Goal: Task Accomplishment & Management: Manage account settings

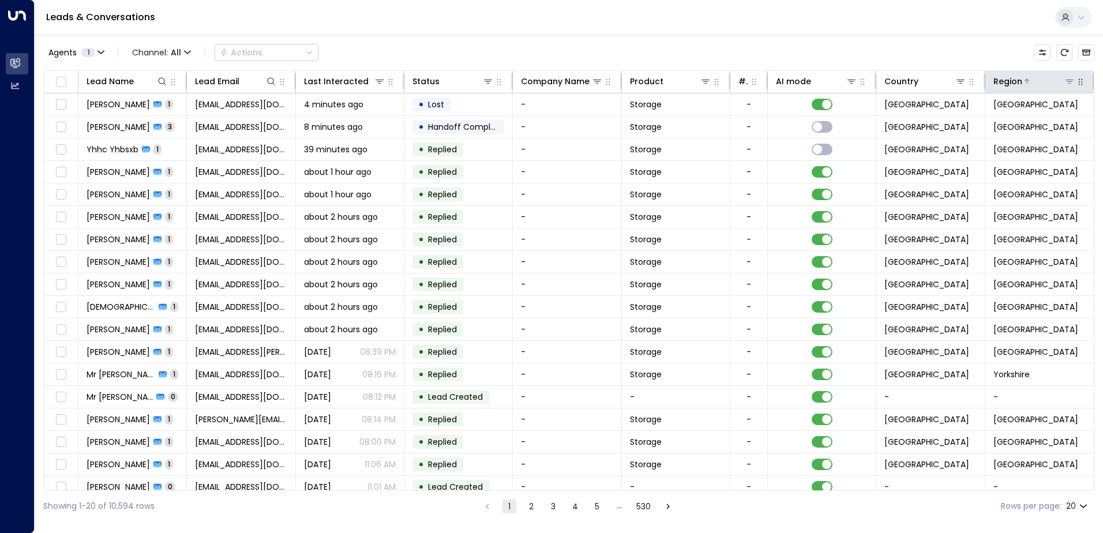
click at [1070, 79] on icon at bounding box center [1069, 81] width 9 height 9
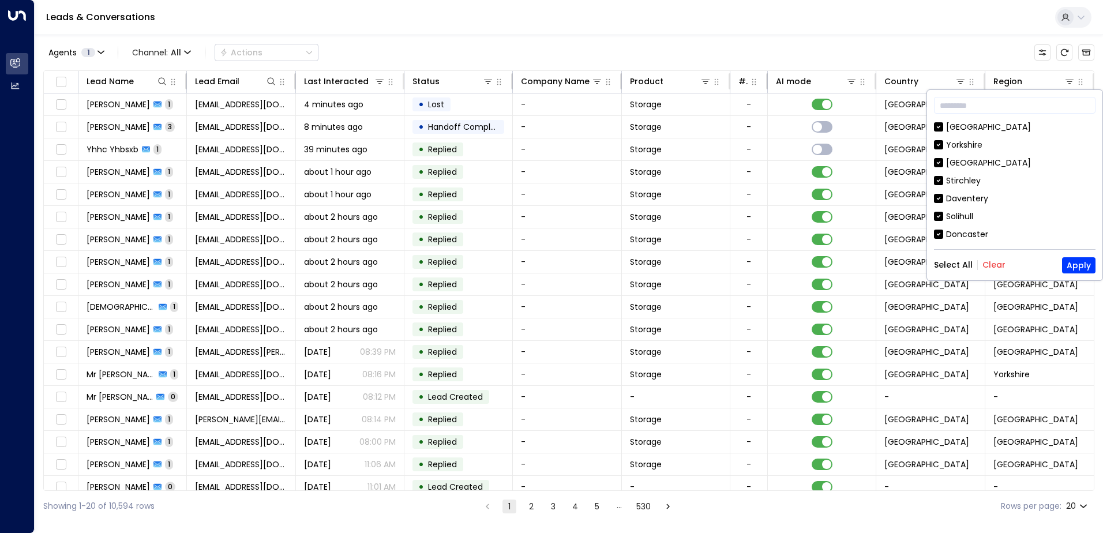
click at [986, 262] on button "Clear" at bounding box center [994, 264] width 23 height 9
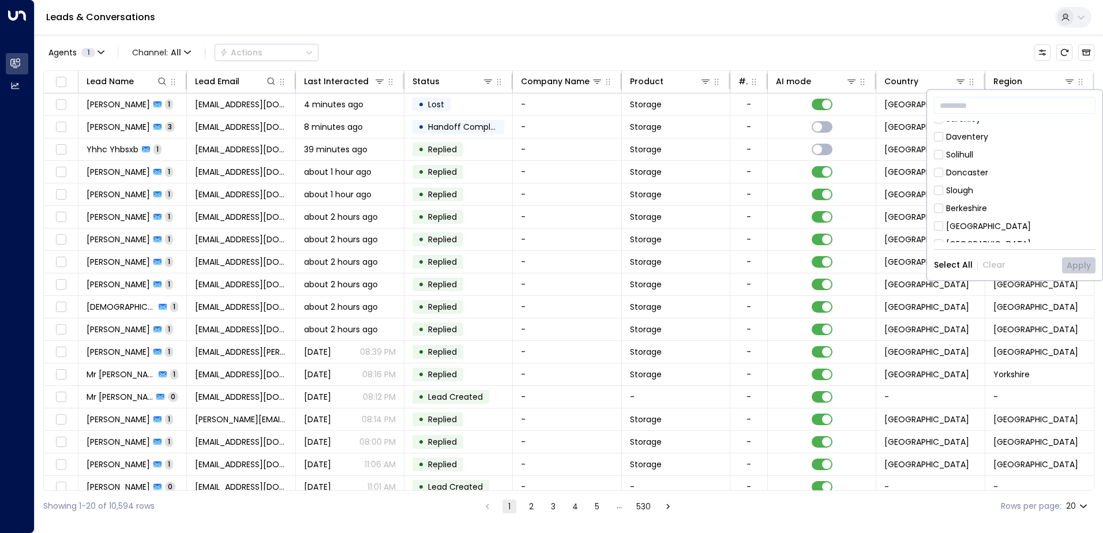
scroll to position [4, 0]
click at [943, 128] on icon at bounding box center [938, 123] width 9 height 10
click at [1077, 261] on button "Apply" at bounding box center [1078, 265] width 33 height 16
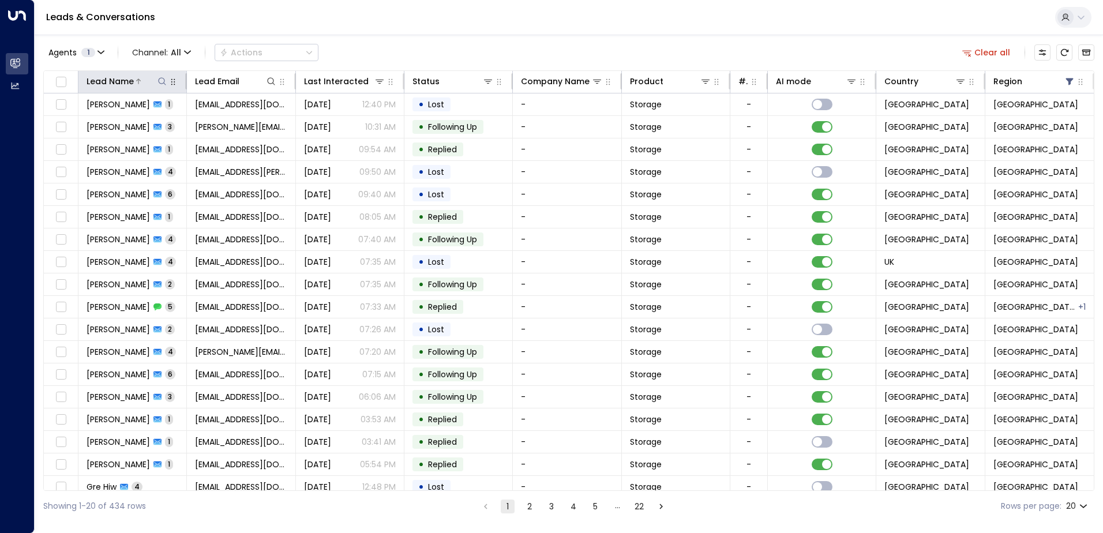
click at [162, 83] on icon at bounding box center [162, 81] width 9 height 9
click at [166, 120] on input "text" at bounding box center [162, 123] width 159 height 21
drag, startPoint x: 166, startPoint y: 120, endPoint x: 130, endPoint y: 125, distance: 35.5
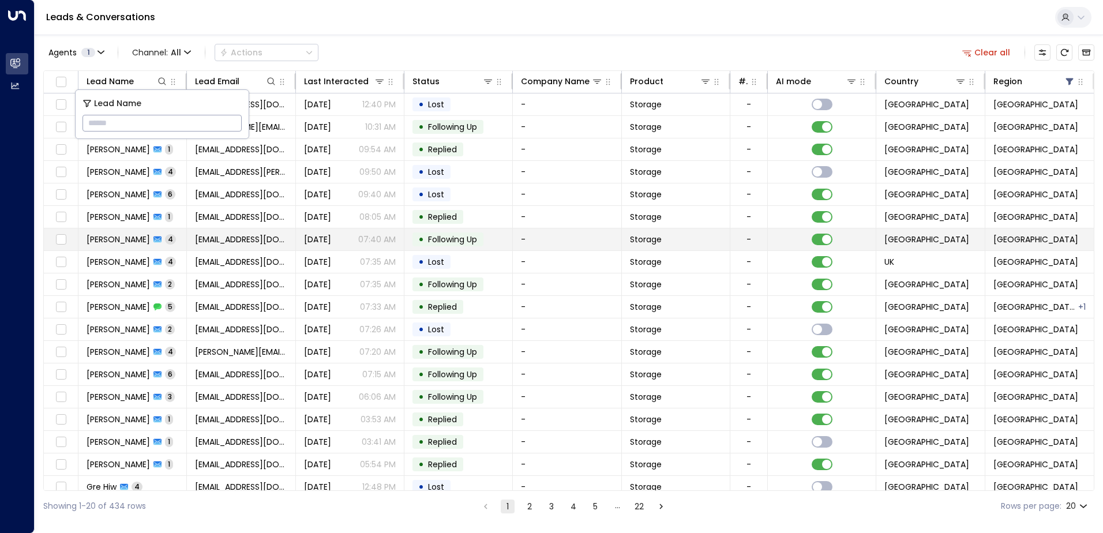
type input "**********"
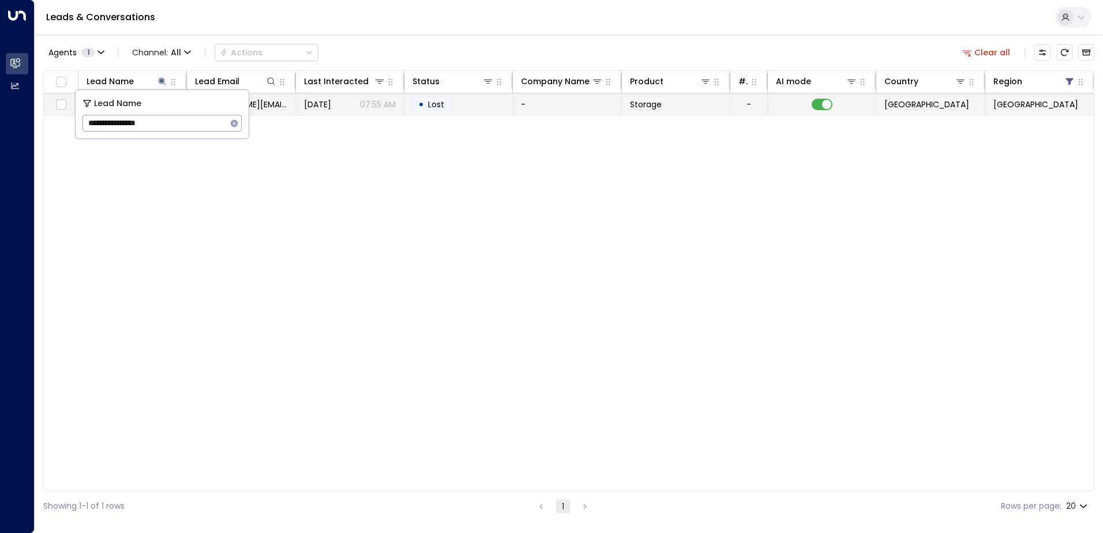
click at [389, 103] on p "07:55 AM" at bounding box center [378, 105] width 36 height 12
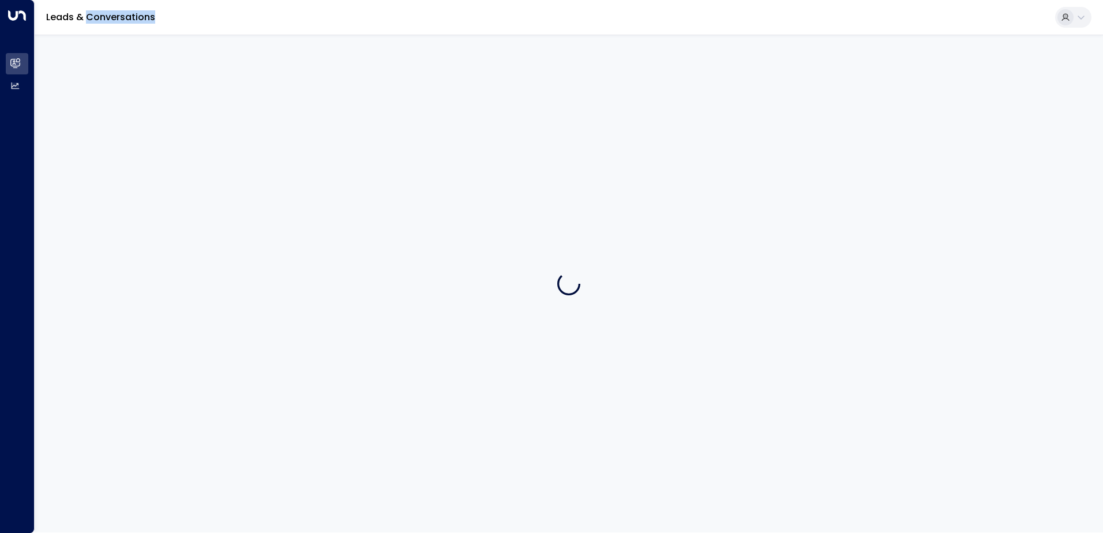
click at [389, 103] on div at bounding box center [569, 284] width 1069 height 498
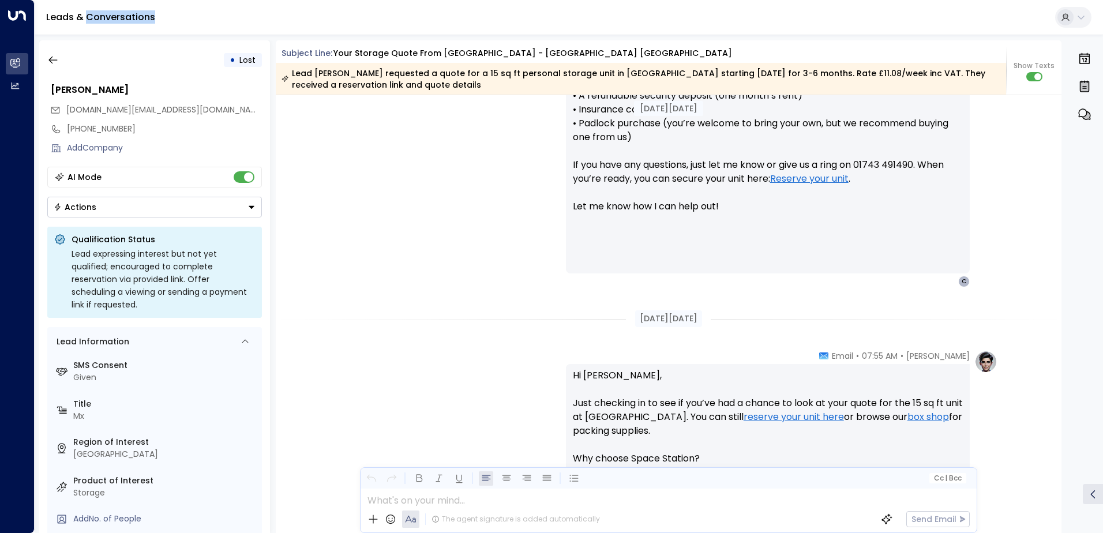
scroll to position [596, 0]
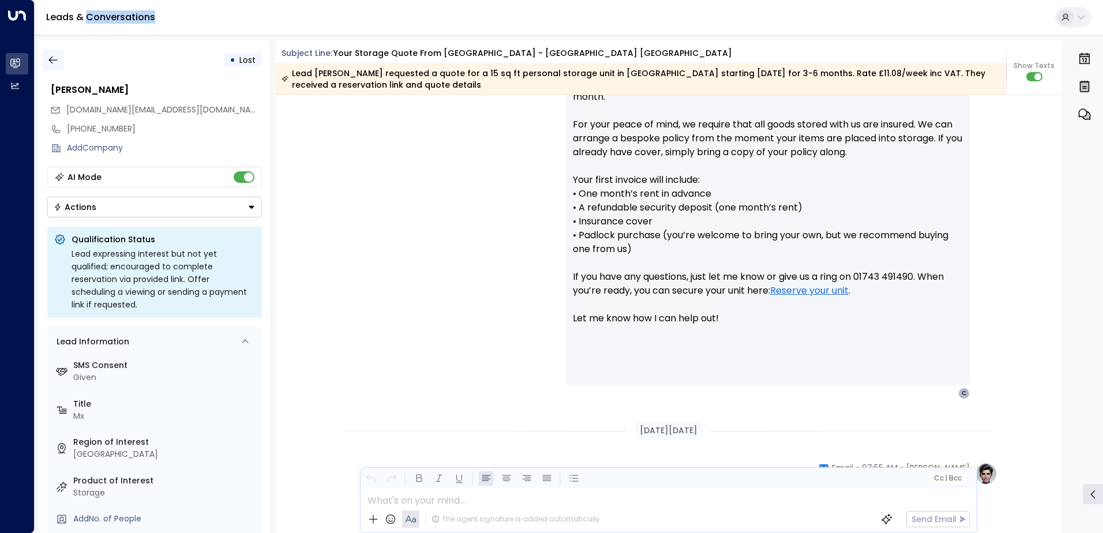
click at [54, 62] on icon "button" at bounding box center [53, 60] width 12 height 12
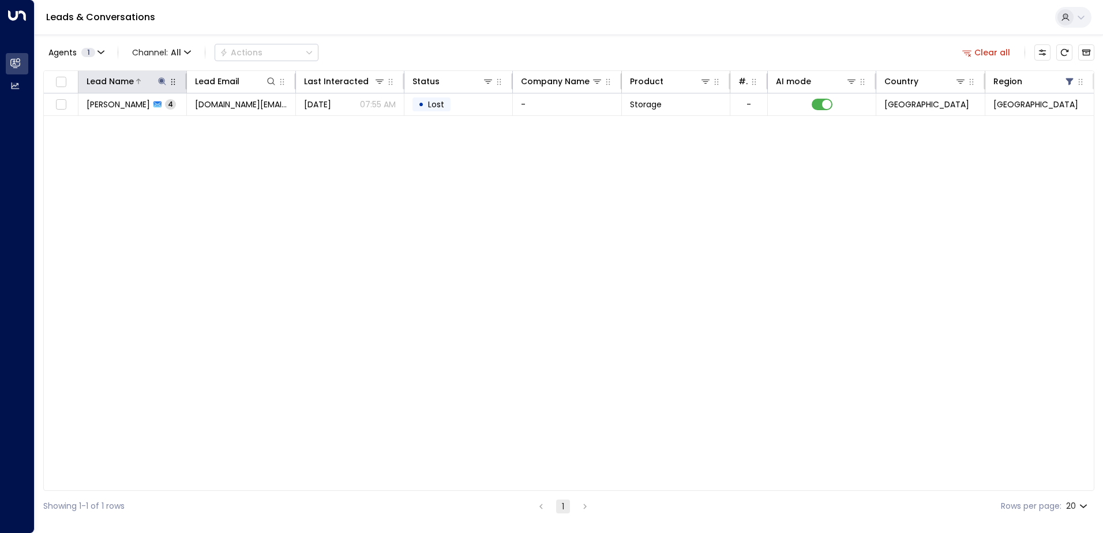
click at [163, 82] on icon at bounding box center [163, 81] width 8 height 8
drag, startPoint x: 174, startPoint y: 122, endPoint x: 87, endPoint y: 123, distance: 86.5
click at [87, 123] on input "**********" at bounding box center [155, 123] width 144 height 21
type input "**********"
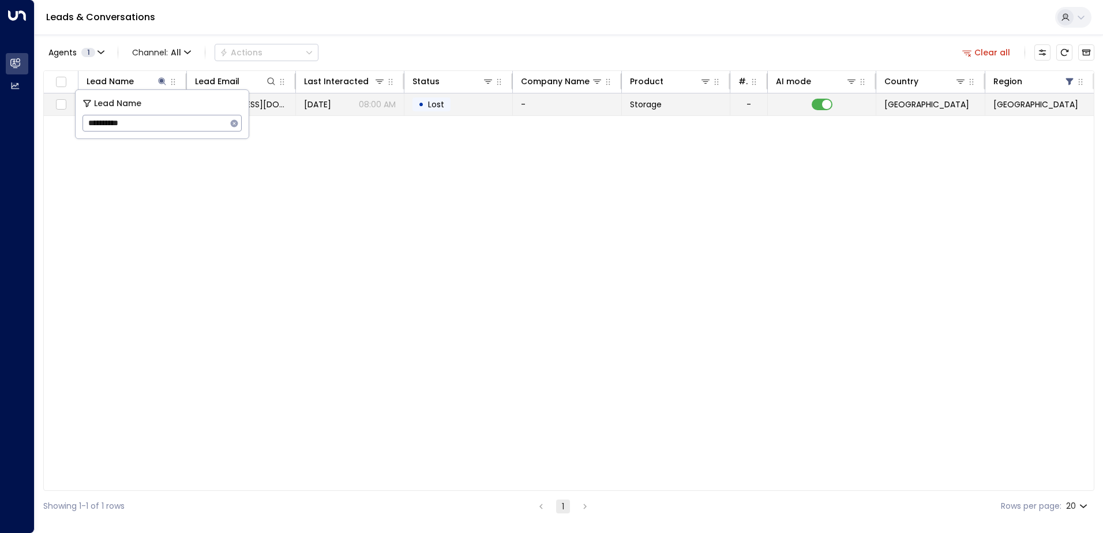
click at [429, 112] on td "• Lost" at bounding box center [458, 104] width 108 height 22
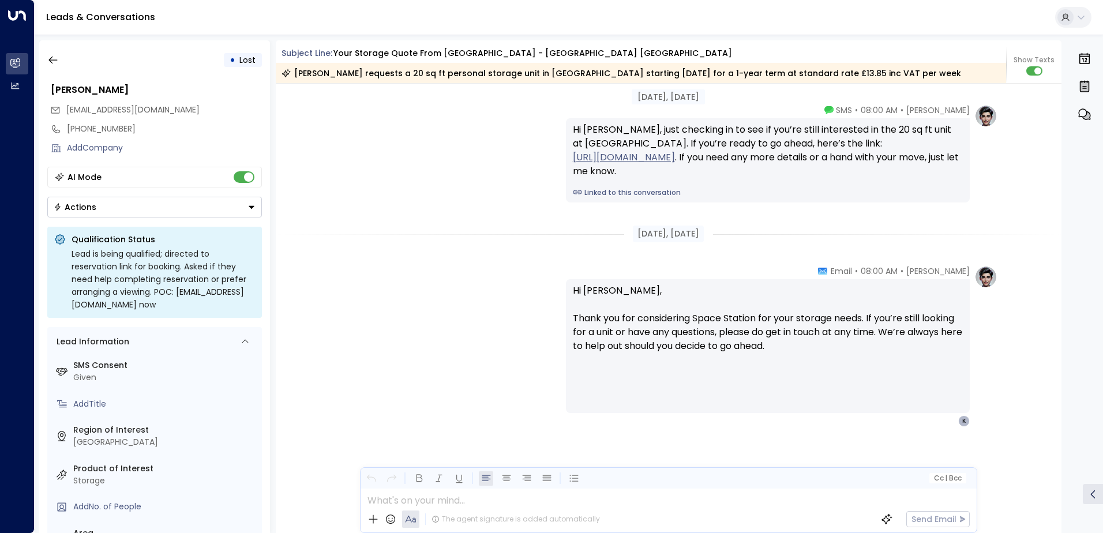
scroll to position [1700, 0]
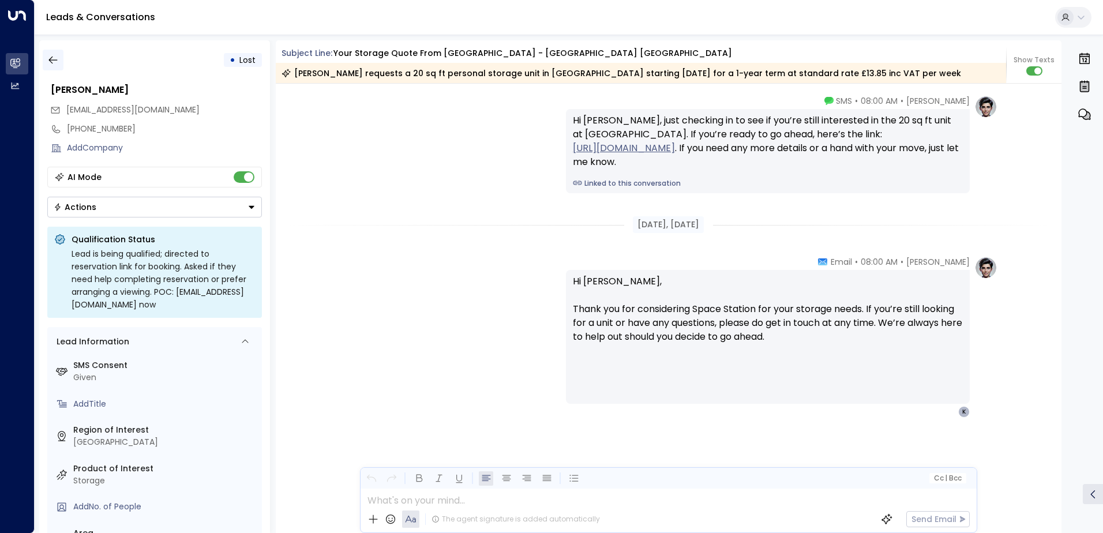
click at [53, 57] on icon "button" at bounding box center [53, 60] width 12 height 12
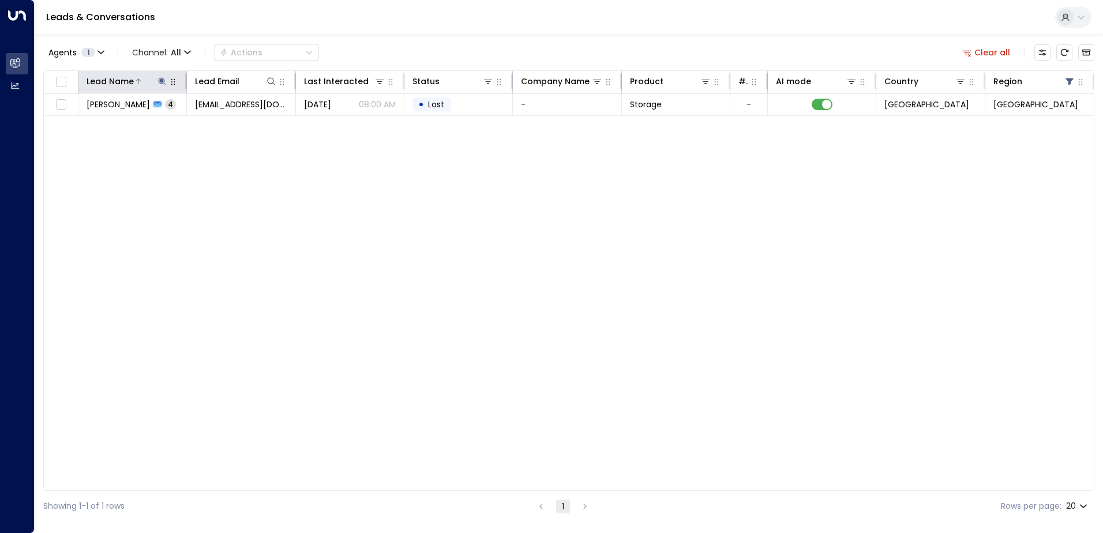
click at [165, 85] on icon at bounding box center [162, 81] width 9 height 9
drag, startPoint x: 160, startPoint y: 123, endPoint x: 89, endPoint y: 123, distance: 71.0
click at [89, 123] on input "**********" at bounding box center [155, 123] width 144 height 21
type input "**********"
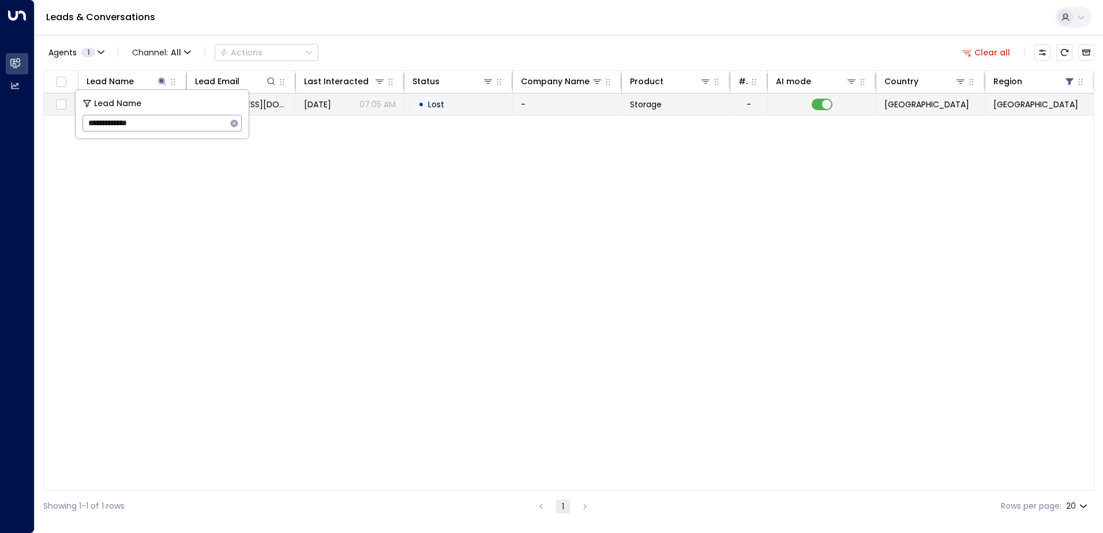
click at [463, 117] on div "Lead Name Lead Email Last Interacted Status Company Name Product # of people AI…" at bounding box center [568, 280] width 1051 height 421
click at [463, 113] on td "• Lost" at bounding box center [458, 104] width 108 height 22
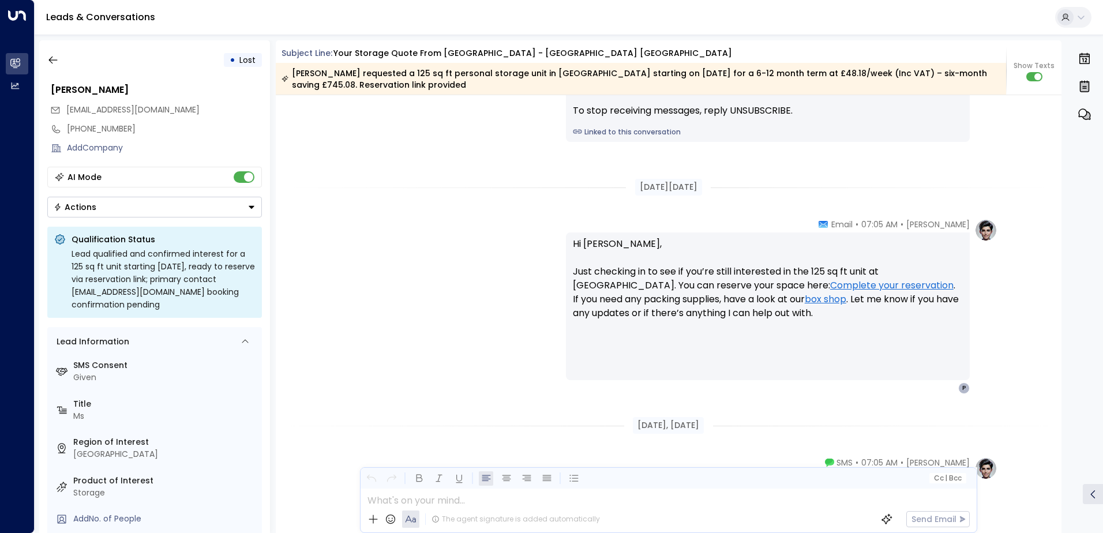
scroll to position [1086, 0]
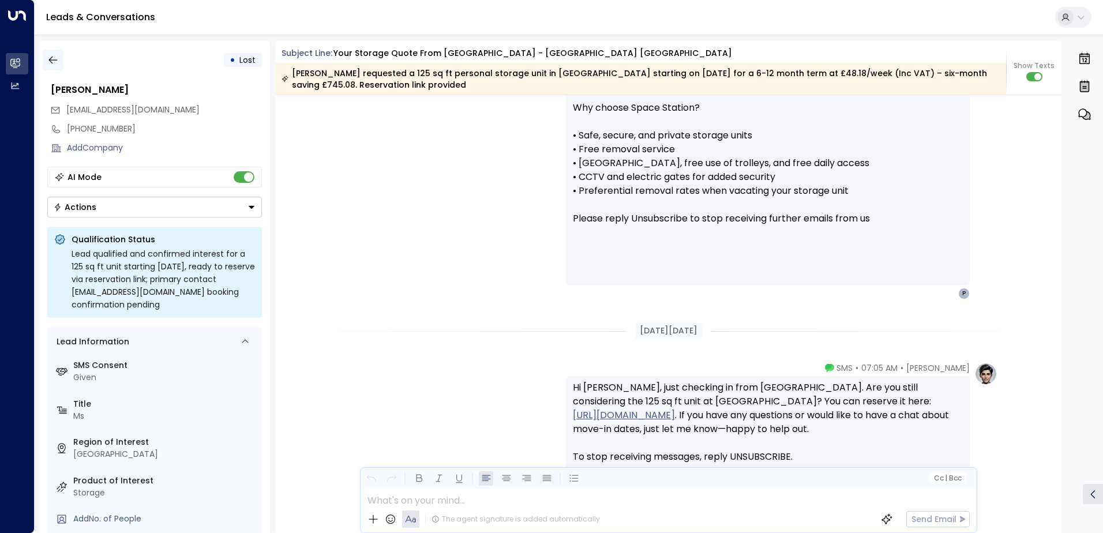
click at [52, 63] on icon "button" at bounding box center [52, 61] width 9 height 8
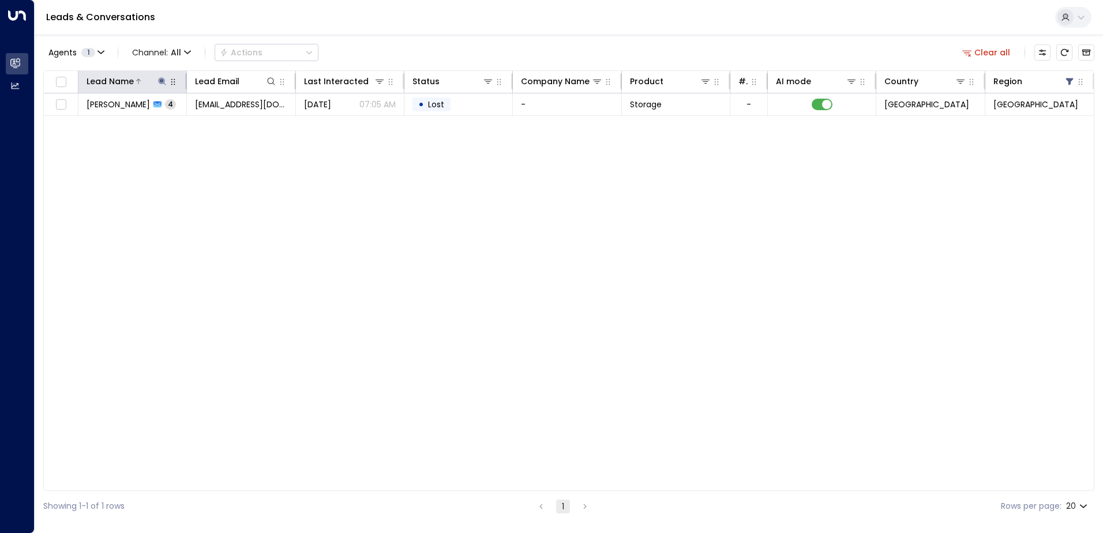
click at [160, 85] on icon at bounding box center [162, 81] width 9 height 9
drag, startPoint x: 152, startPoint y: 119, endPoint x: 77, endPoint y: 125, distance: 74.7
click at [77, 125] on div "**********" at bounding box center [162, 114] width 173 height 48
type input "**********"
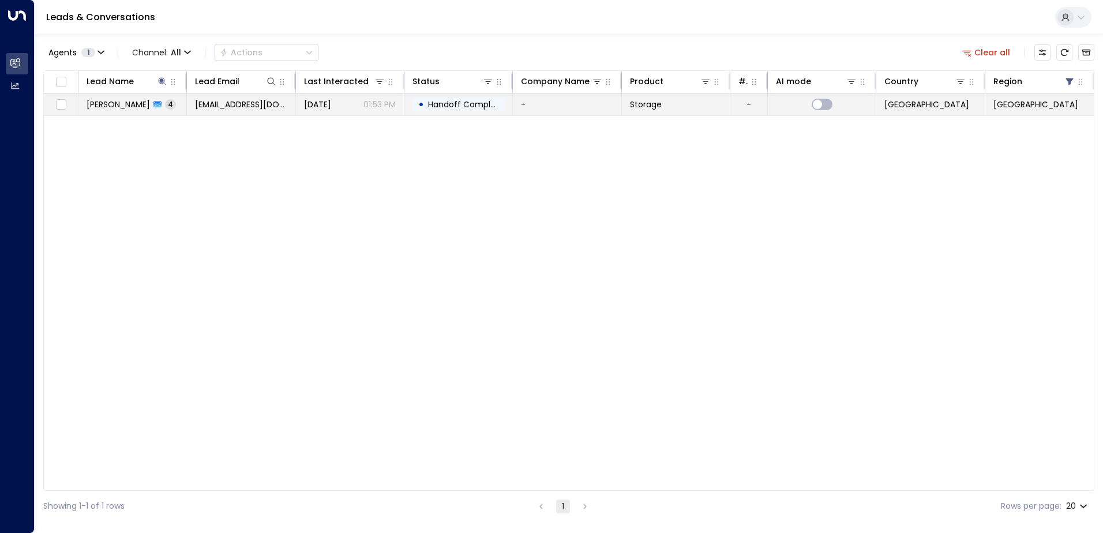
click at [473, 103] on span "Handoff Completed" at bounding box center [468, 105] width 81 height 12
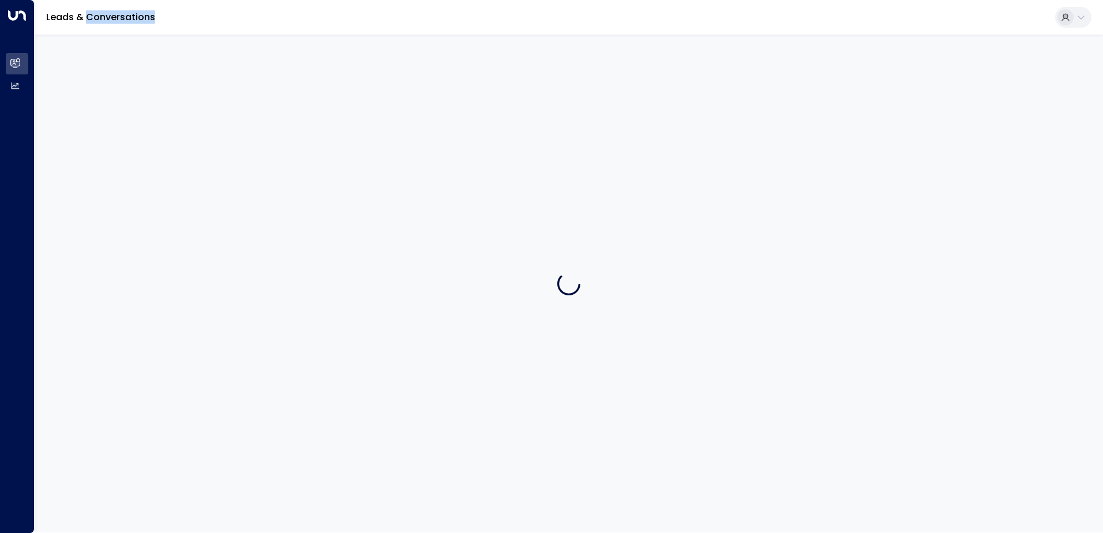
click at [473, 103] on div at bounding box center [569, 284] width 1069 height 498
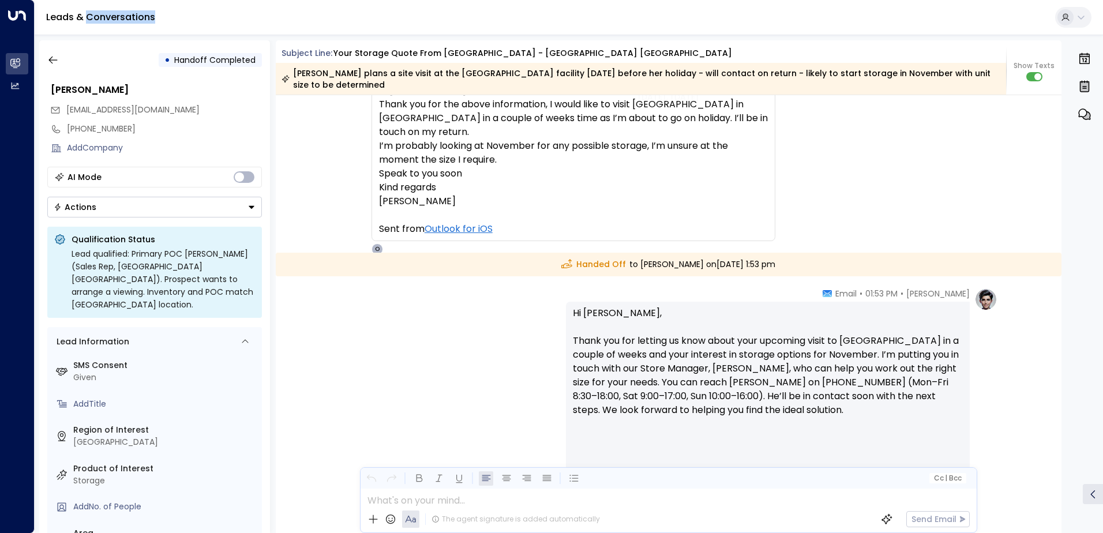
scroll to position [1489, 0]
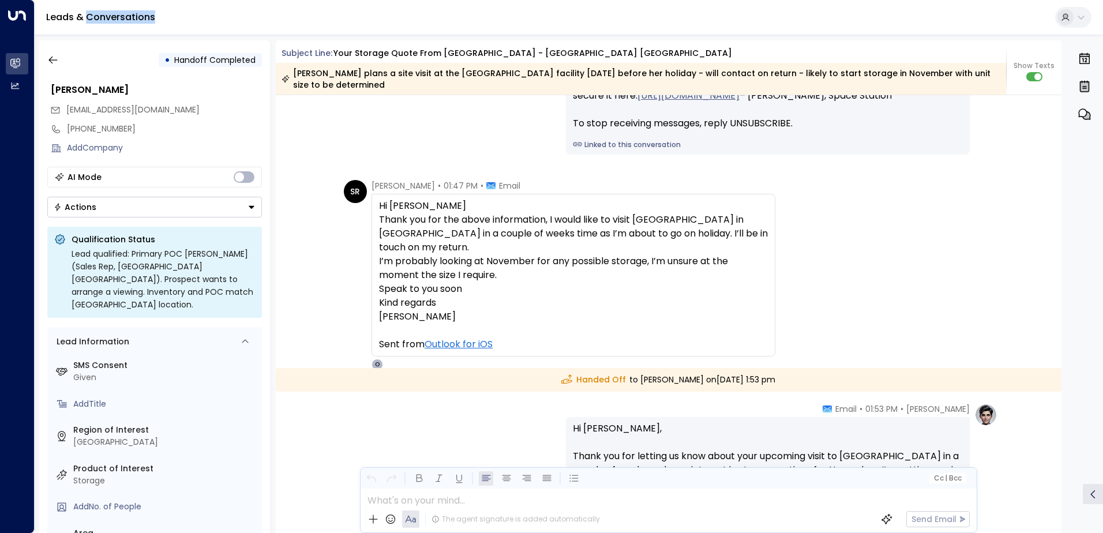
drag, startPoint x: 492, startPoint y: 301, endPoint x: 375, endPoint y: 198, distance: 155.4
click at [375, 198] on div "Hi [PERSON_NAME] Thank you for the above information, I would like to visit [GE…" at bounding box center [574, 275] width 404 height 163
drag, startPoint x: 375, startPoint y: 198, endPoint x: 410, endPoint y: 224, distance: 43.4
copy div "Hi [PERSON_NAME] Thank you for the above information, I would like to visit [GE…"
click at [59, 59] on button "button" at bounding box center [53, 60] width 21 height 21
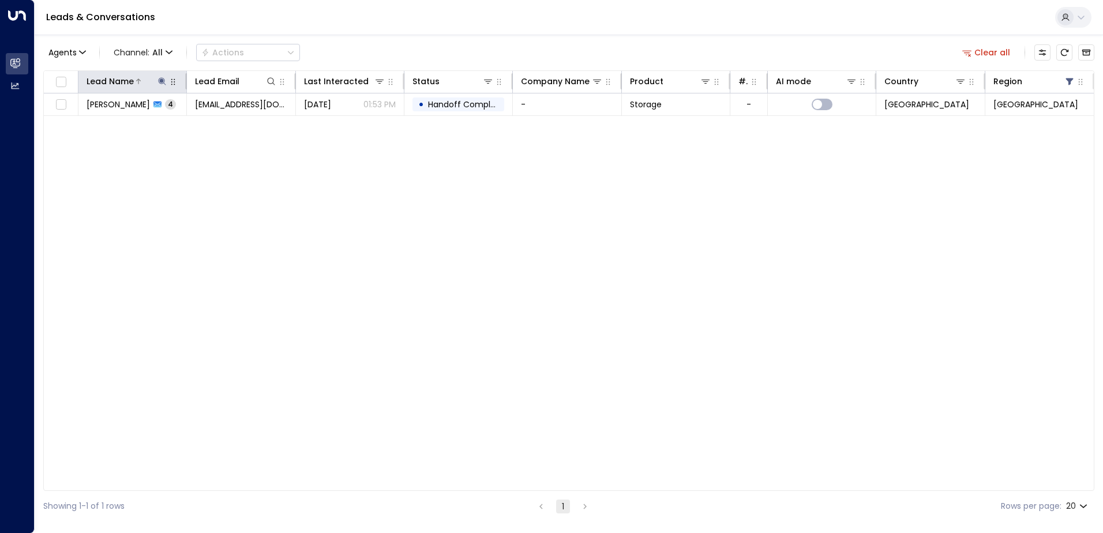
click at [161, 85] on icon at bounding box center [162, 81] width 9 height 9
drag, startPoint x: 168, startPoint y: 122, endPoint x: 87, endPoint y: 119, distance: 82.0
click at [87, 119] on input "**********" at bounding box center [155, 123] width 144 height 21
type input "**********"
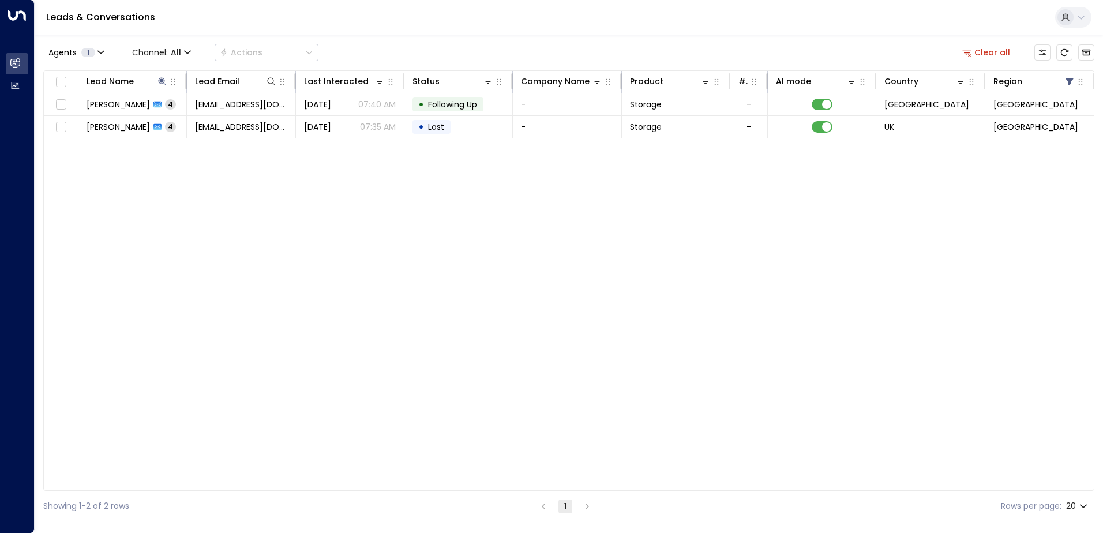
click at [387, 191] on div "Lead Name Lead Email Last Interacted Status Company Name Product # of people AI…" at bounding box center [568, 280] width 1051 height 421
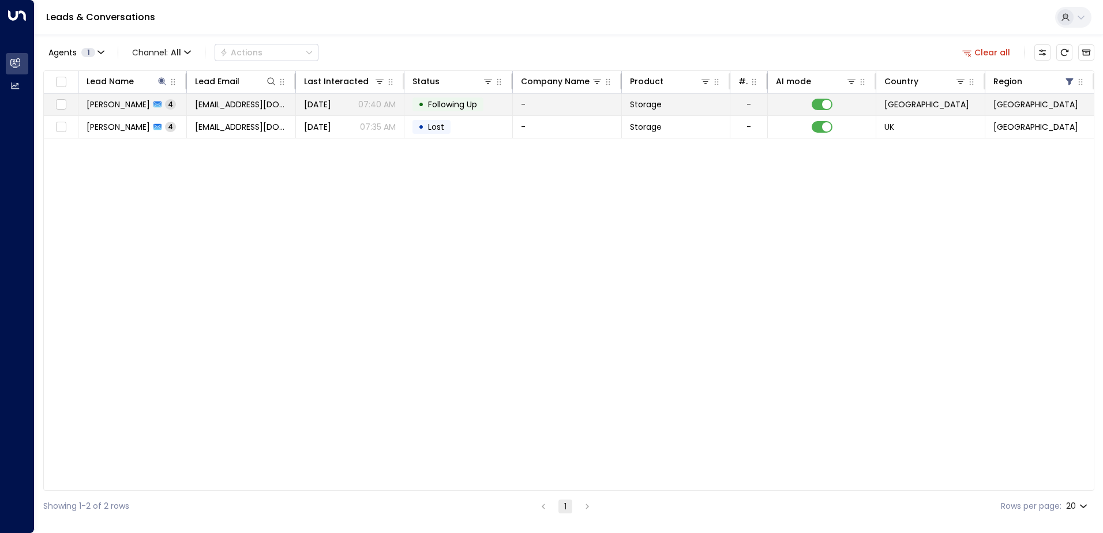
click at [362, 100] on p "07:40 AM" at bounding box center [377, 105] width 38 height 12
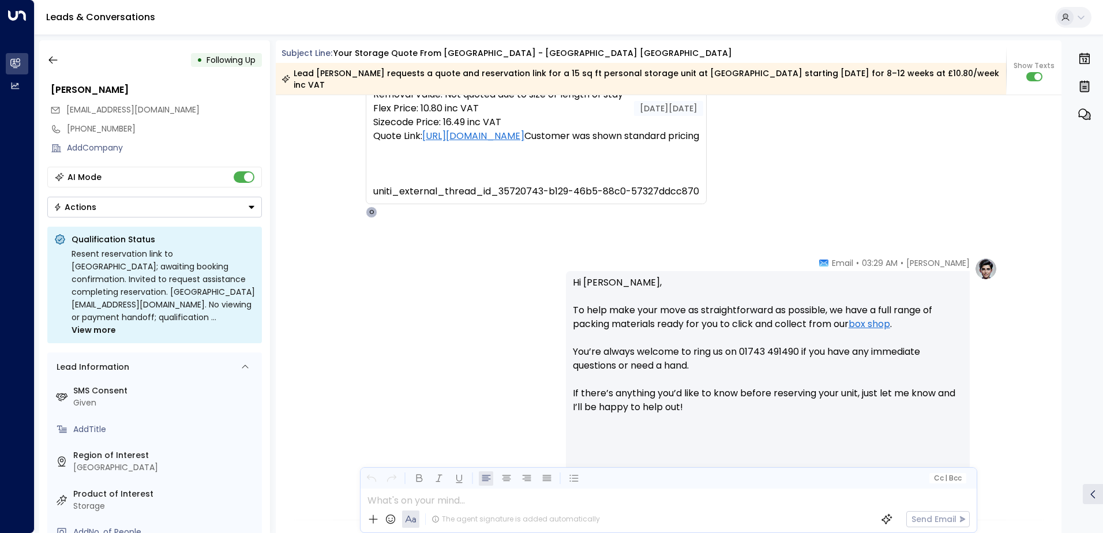
scroll to position [789, 0]
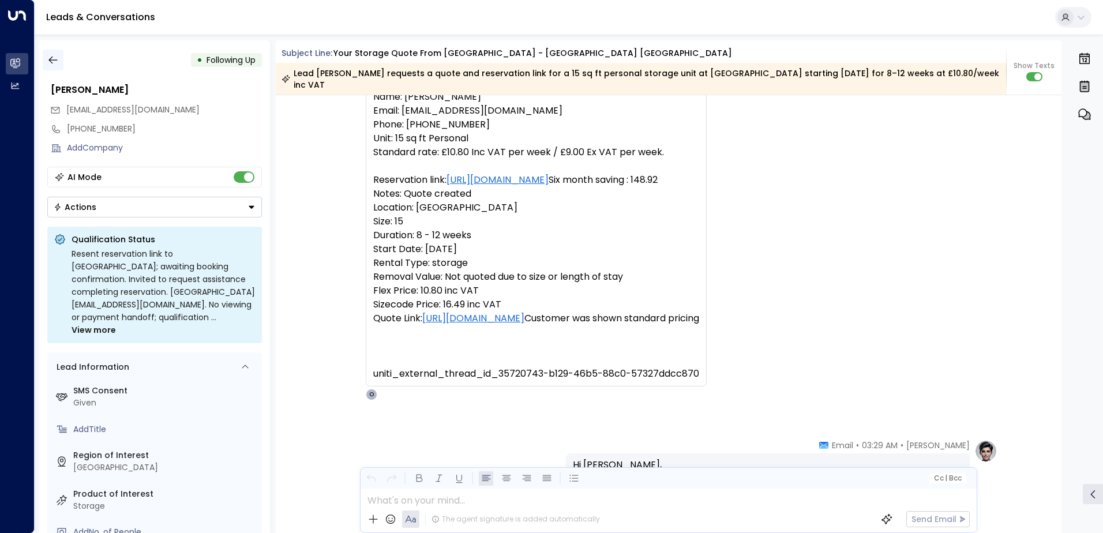
click at [50, 57] on icon "button" at bounding box center [53, 60] width 12 height 12
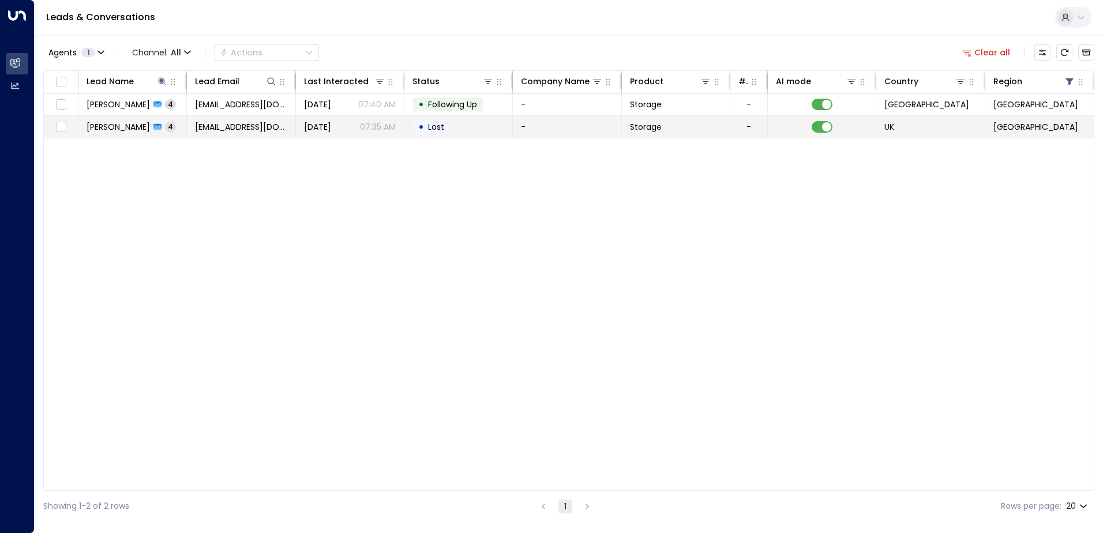
click at [331, 128] on span "[DATE]" at bounding box center [317, 127] width 27 height 12
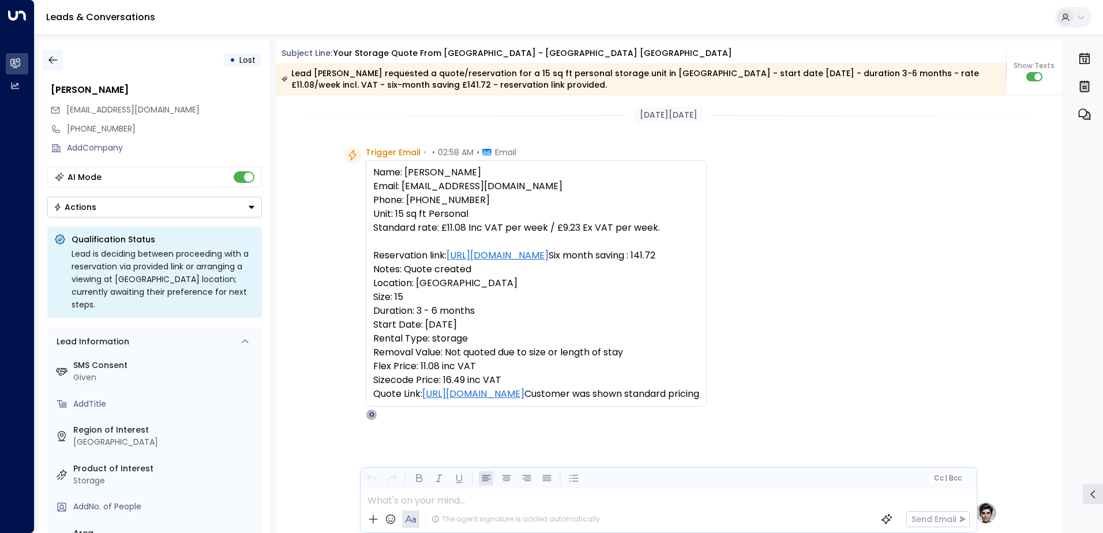
click at [50, 65] on icon "button" at bounding box center [53, 60] width 12 height 12
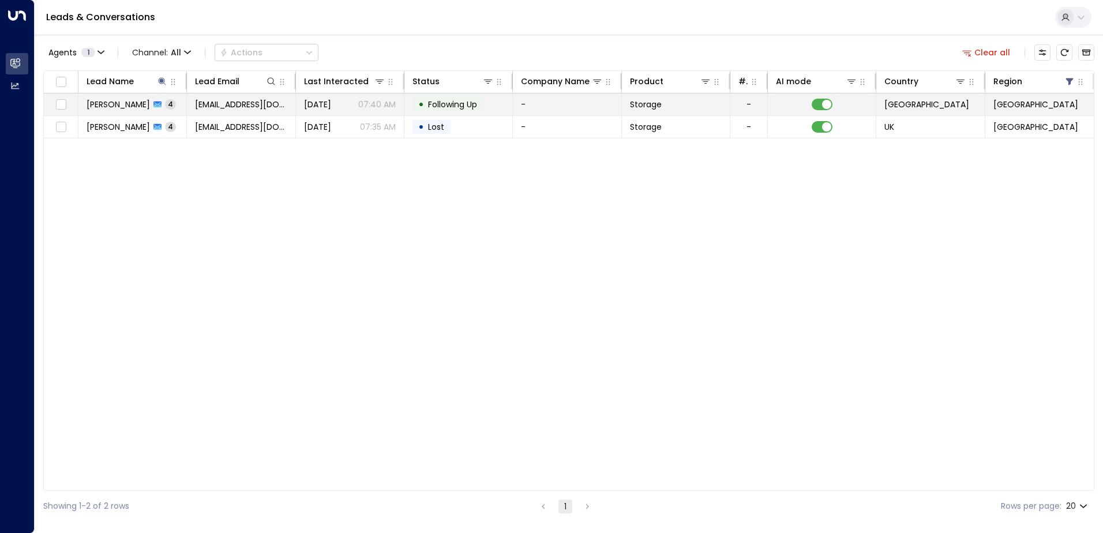
click at [433, 107] on span "Following Up" at bounding box center [452, 105] width 49 height 12
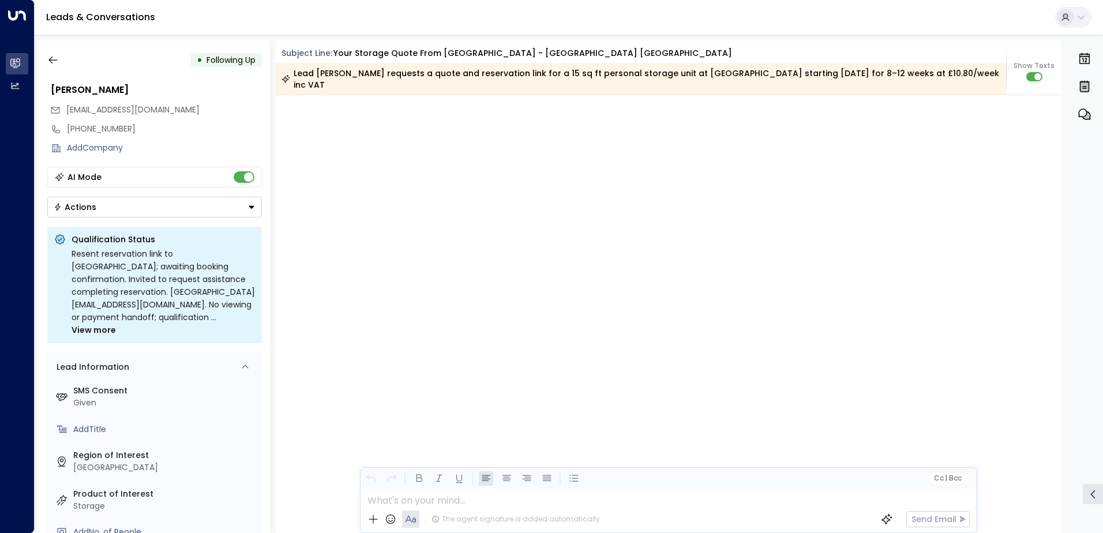
scroll to position [2739, 0]
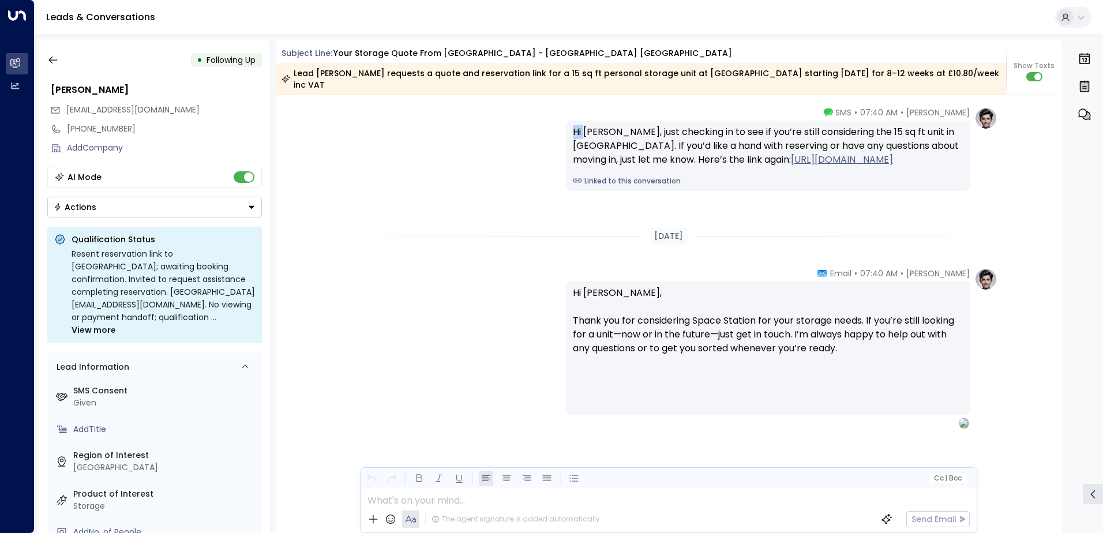
click at [433, 107] on div "[PERSON_NAME] • 07:40 AM • SMS Hi [PERSON_NAME], just checking in to see if you…" at bounding box center [669, 149] width 658 height 84
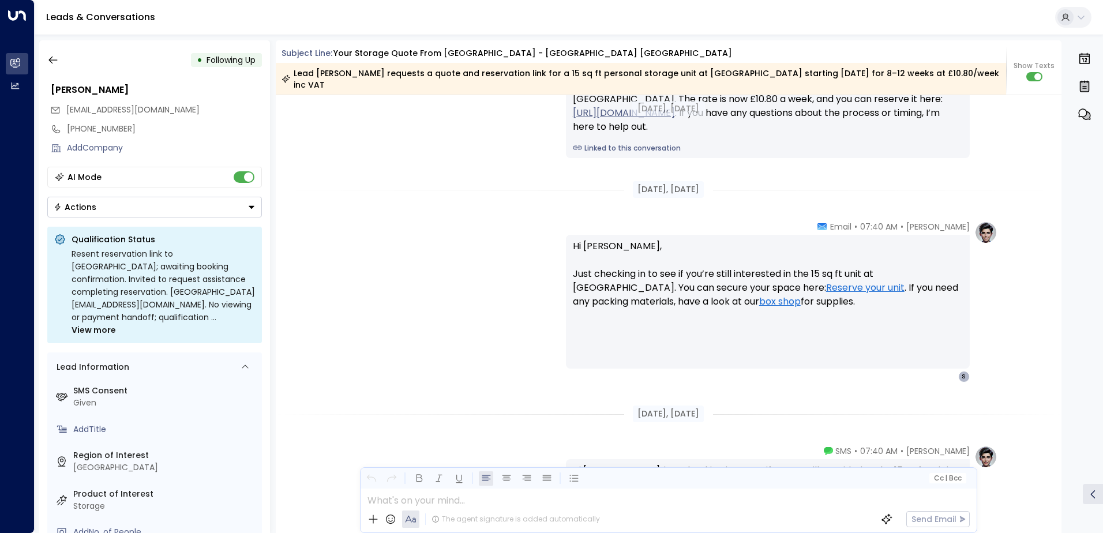
scroll to position [1705, 0]
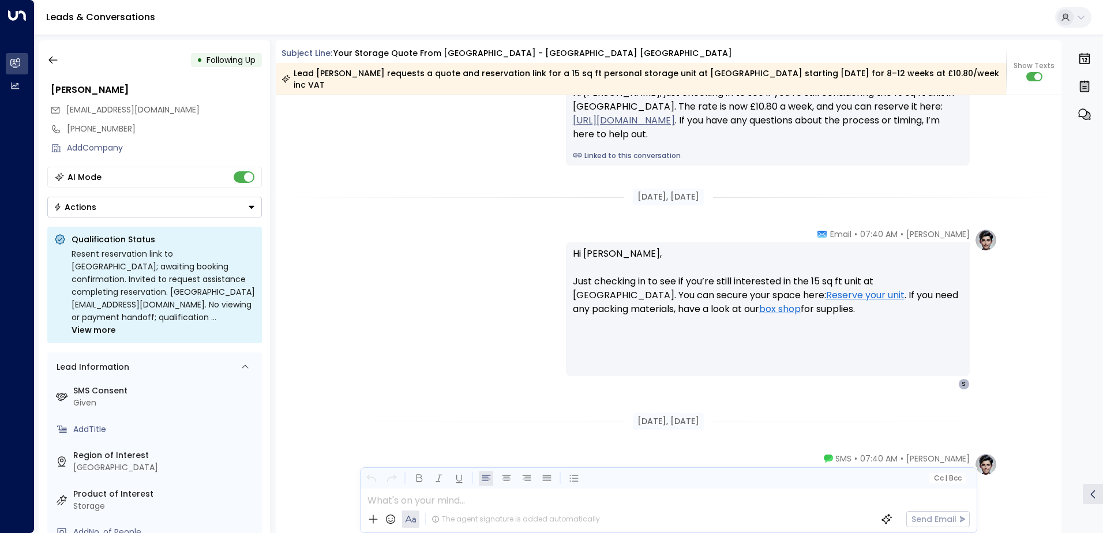
click at [248, 210] on icon "Button group with a nested menu" at bounding box center [252, 207] width 8 height 8
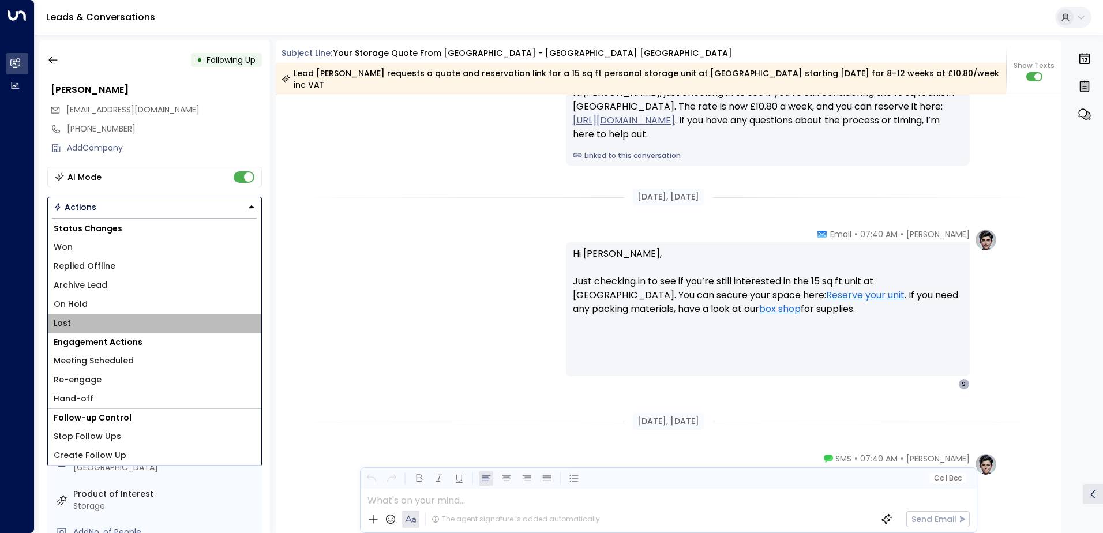
click at [91, 320] on li "Lost" at bounding box center [154, 323] width 213 height 19
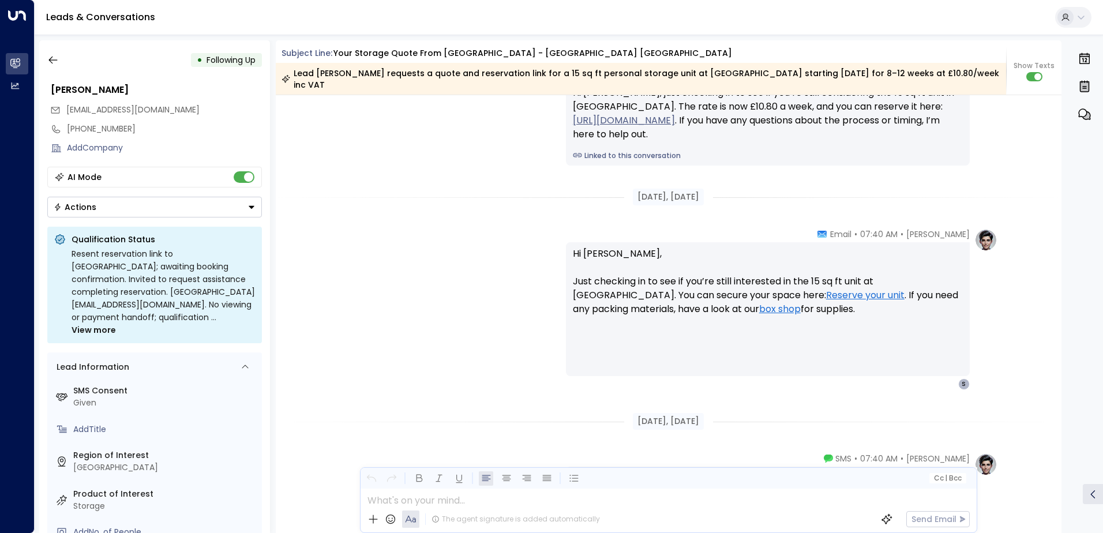
click at [246, 186] on div "AI Mode" at bounding box center [154, 177] width 215 height 21
click at [46, 63] on button "button" at bounding box center [53, 60] width 21 height 21
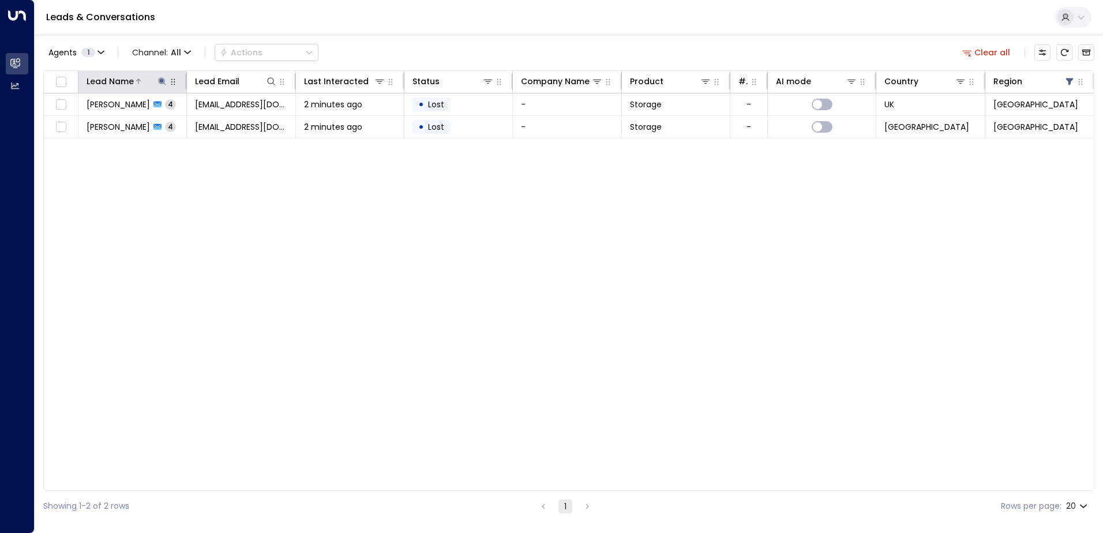
click at [161, 84] on icon at bounding box center [162, 81] width 9 height 9
drag, startPoint x: 148, startPoint y: 123, endPoint x: 81, endPoint y: 123, distance: 67.5
click at [81, 123] on div "**********" at bounding box center [162, 114] width 173 height 48
type input "**********"
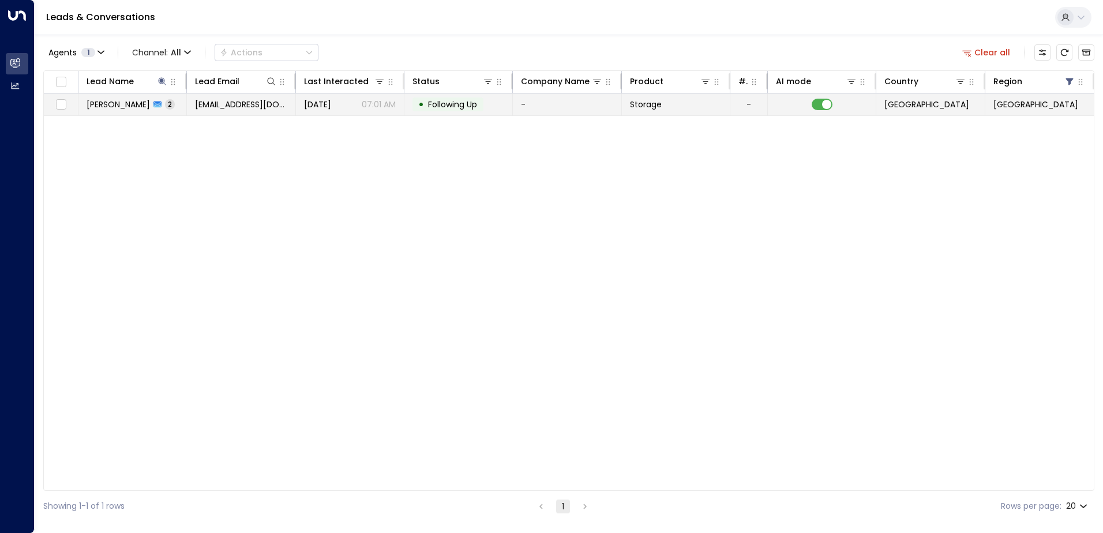
click at [331, 100] on span "[DATE]" at bounding box center [317, 105] width 27 height 12
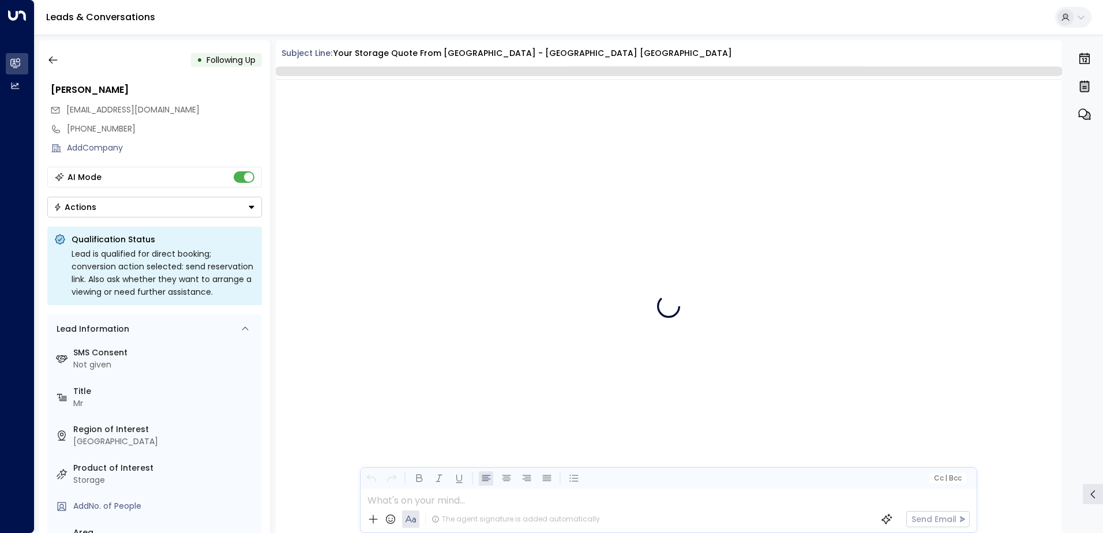
scroll to position [1232, 0]
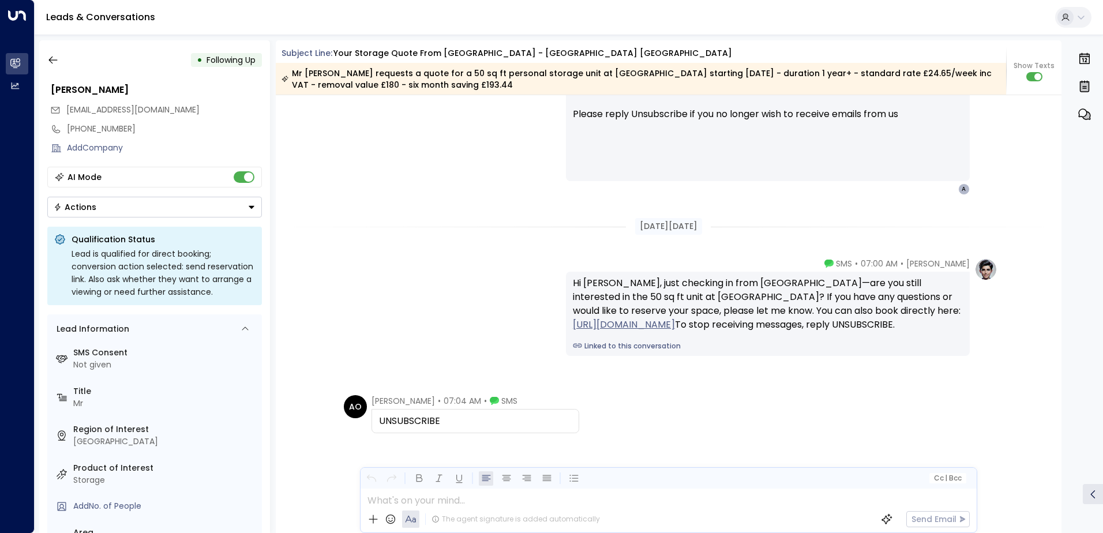
drag, startPoint x: 444, startPoint y: 419, endPoint x: 379, endPoint y: 414, distance: 65.4
click at [379, 414] on div "UNSUBSCRIBE" at bounding box center [475, 421] width 193 height 14
drag, startPoint x: 379, startPoint y: 414, endPoint x: 385, endPoint y: 416, distance: 6.0
copy div "UNSUBSCRIBE"
click at [54, 63] on icon "button" at bounding box center [53, 60] width 12 height 12
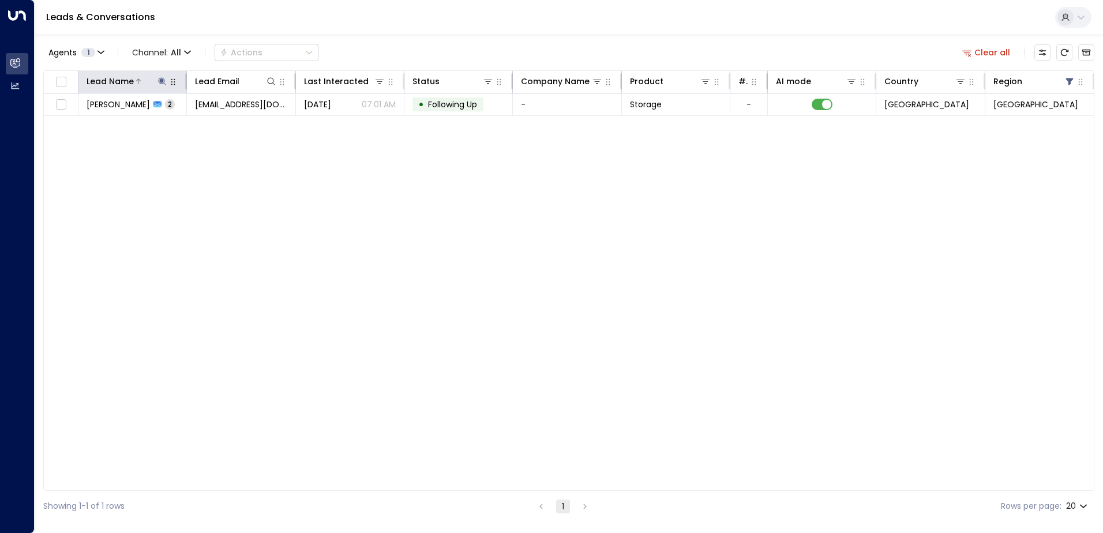
click at [162, 81] on icon at bounding box center [163, 81] width 8 height 8
drag, startPoint x: 151, startPoint y: 126, endPoint x: 87, endPoint y: 123, distance: 64.1
click at [87, 123] on input "**********" at bounding box center [155, 123] width 144 height 21
type input "**********"
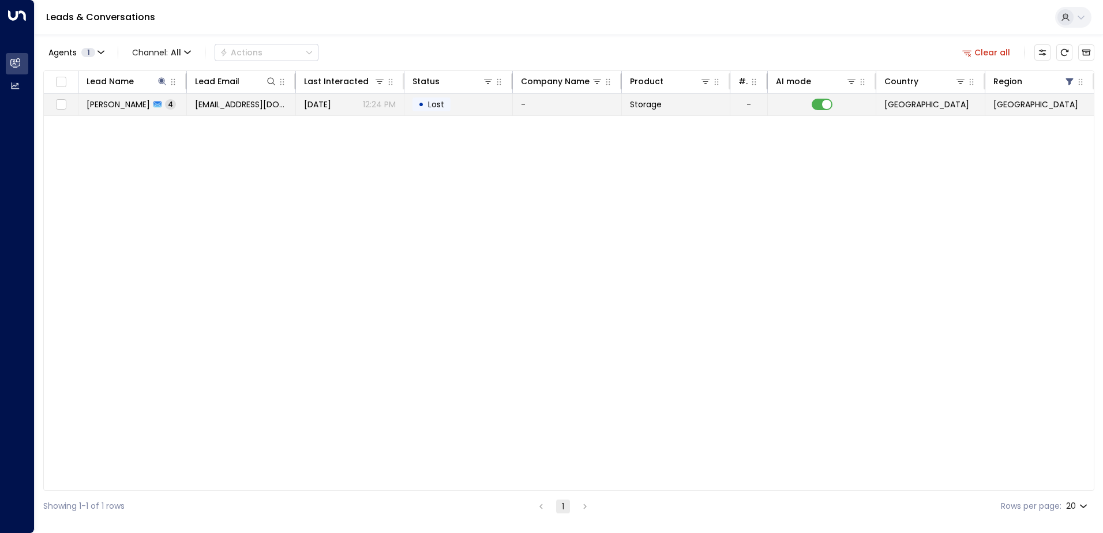
click at [456, 107] on td "• Lost" at bounding box center [458, 104] width 108 height 22
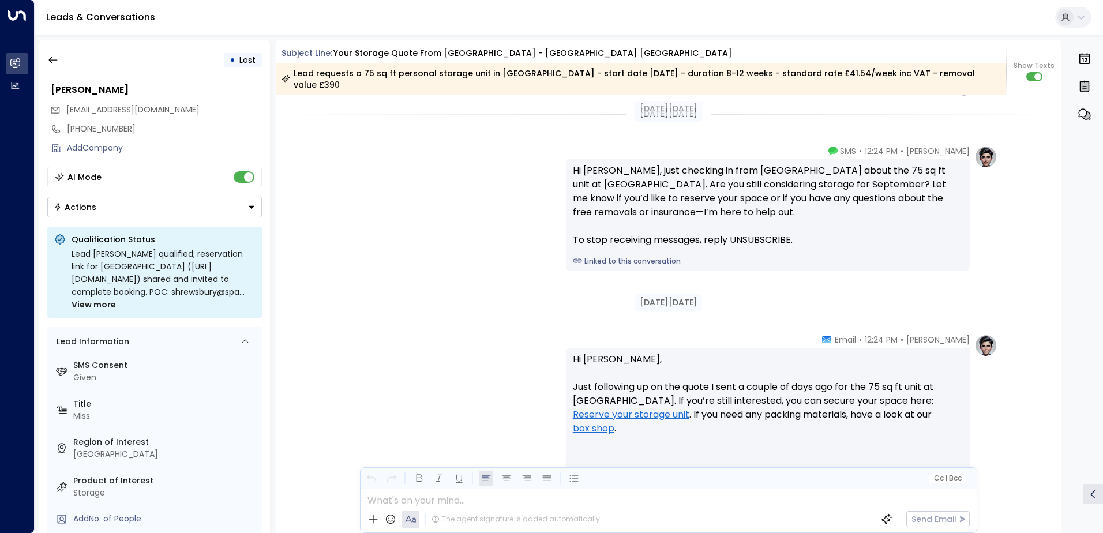
scroll to position [786, 0]
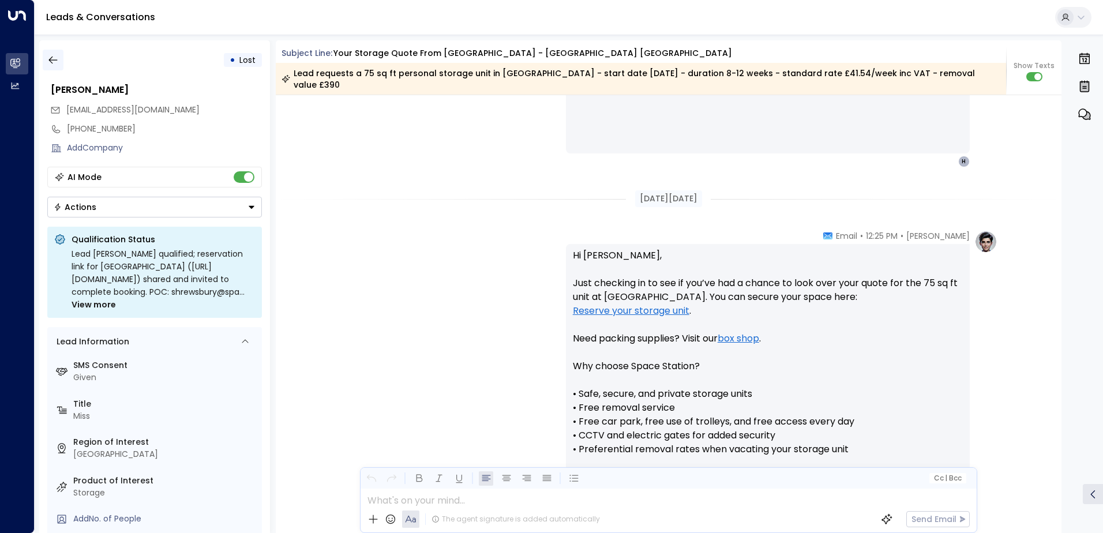
click at [51, 62] on icon "button" at bounding box center [53, 60] width 12 height 12
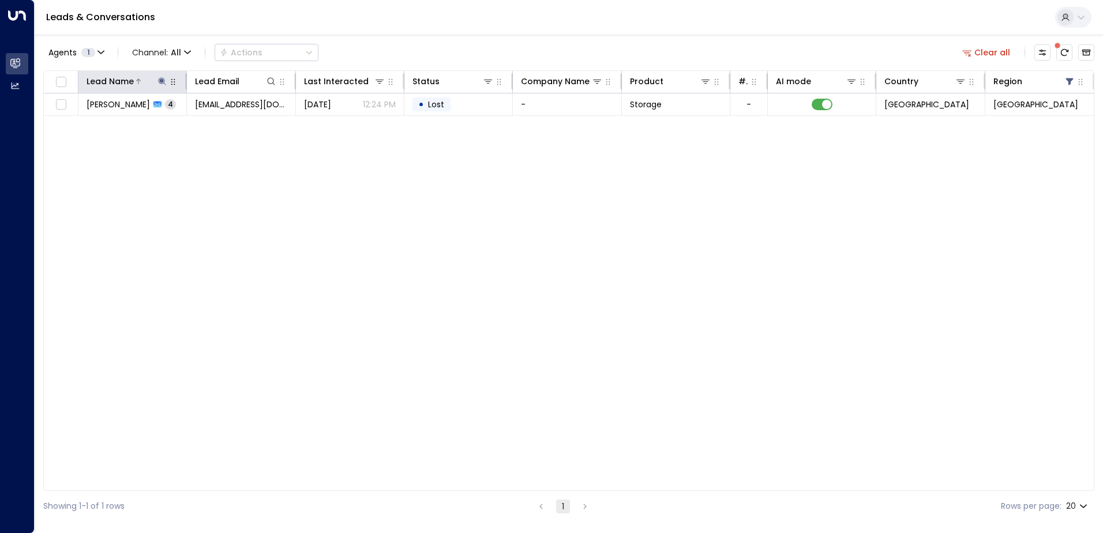
click at [160, 82] on icon at bounding box center [162, 81] width 9 height 9
drag, startPoint x: 165, startPoint y: 127, endPoint x: 78, endPoint y: 118, distance: 87.6
click at [78, 118] on div "**********" at bounding box center [162, 114] width 173 height 48
type input "**********"
click at [381, 100] on p "07:20 AM" at bounding box center [377, 105] width 36 height 12
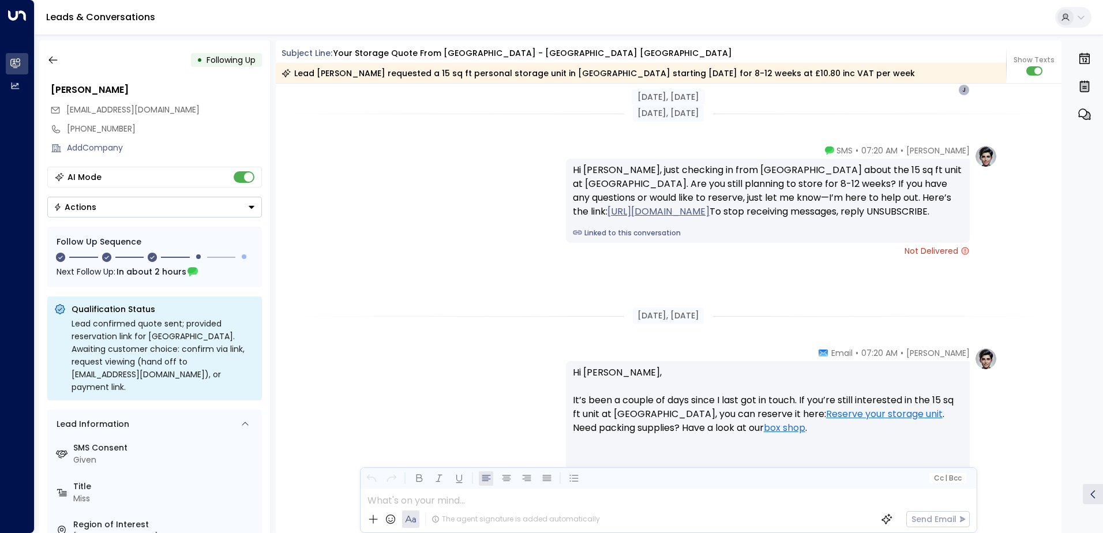
scroll to position [1245, 0]
